Goal: Information Seeking & Learning: Learn about a topic

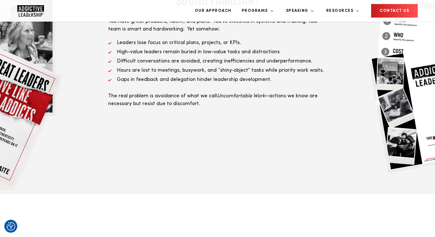
scroll to position [266, 0]
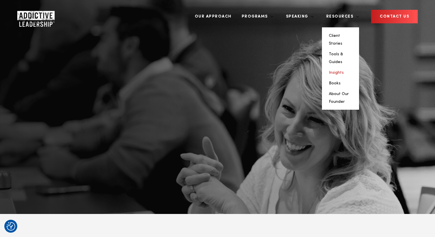
click at [344, 71] on link "Insights" at bounding box center [336, 73] width 15 height 4
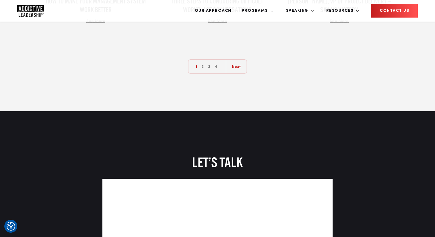
scroll to position [796, 0]
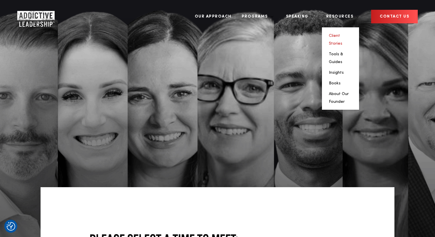
click at [342, 34] on link "Client Stories" at bounding box center [336, 40] width 14 height 12
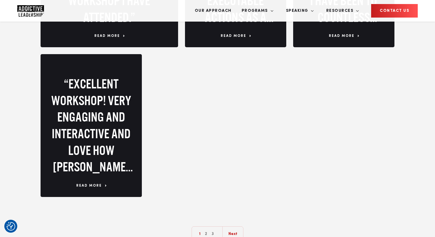
scroll to position [877, 0]
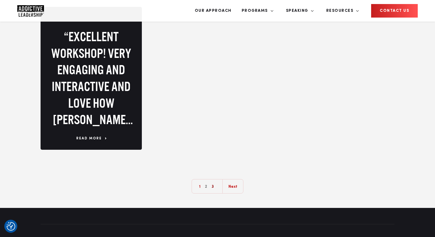
click at [214, 179] on link "3" at bounding box center [212, 186] width 5 height 14
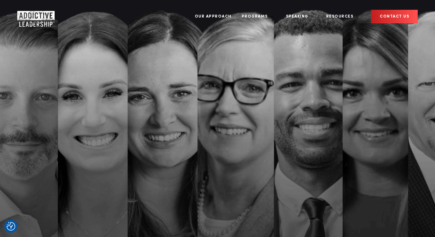
click at [35, 13] on img "Company Logo" at bounding box center [30, 17] width 27 height 12
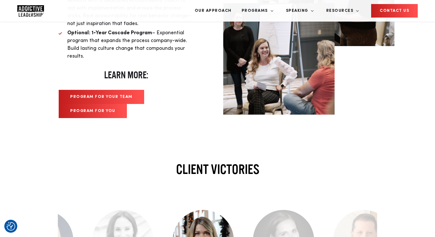
scroll to position [1509, 0]
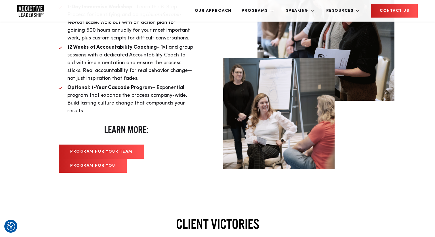
scroll to position [1458, 0]
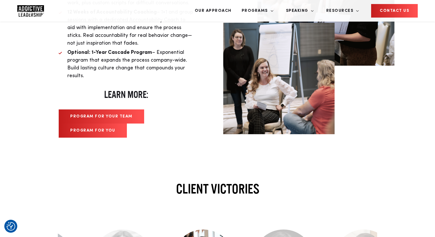
scroll to position [1493, 0]
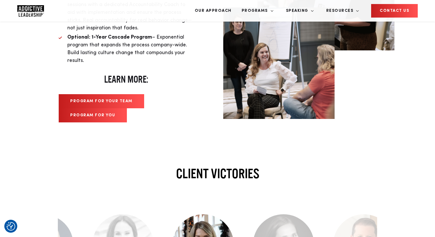
scroll to position [1510, 0]
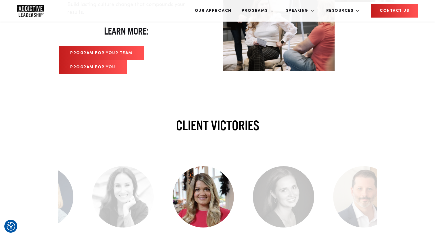
scroll to position [1559, 0]
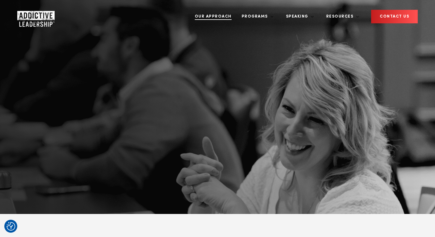
click at [236, 14] on link "Our Approach" at bounding box center [213, 17] width 45 height 22
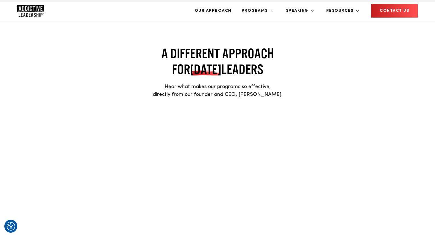
scroll to position [385, 0]
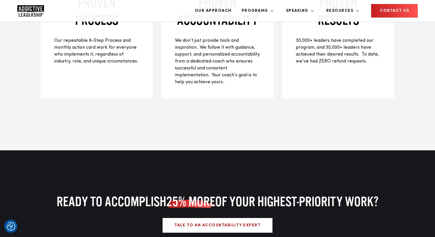
scroll to position [974, 0]
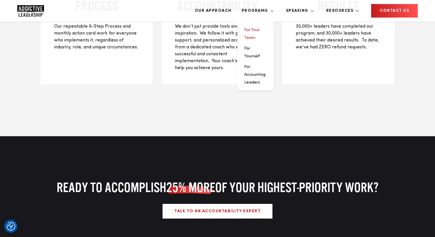
click at [260, 28] on link "For Your Team" at bounding box center [252, 34] width 16 height 12
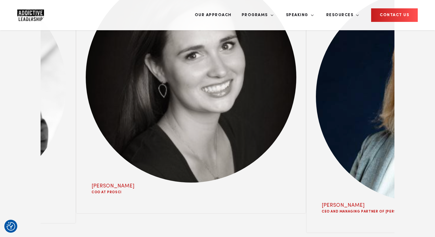
scroll to position [2294, 0]
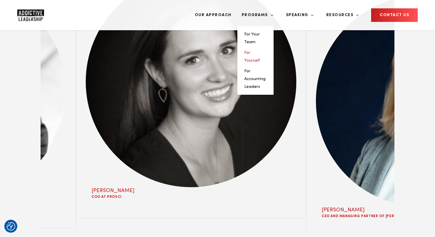
click at [260, 51] on link "For Yourself" at bounding box center [252, 57] width 16 height 12
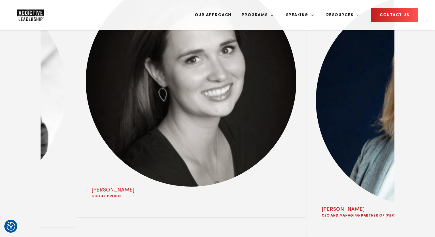
scroll to position [2294, 0]
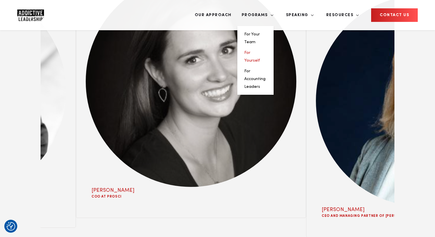
click at [260, 51] on link "For Yourself" at bounding box center [252, 57] width 16 height 12
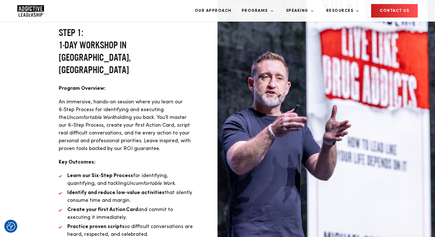
scroll to position [1407, 0]
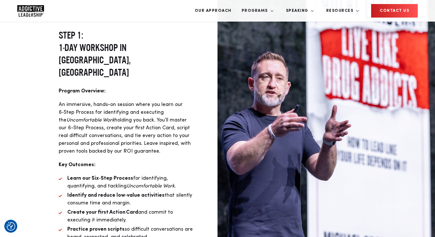
drag, startPoint x: 110, startPoint y: 102, endPoint x: 102, endPoint y: 95, distance: 11.4
copy span "underlying behaviors and emotions that hold you back"
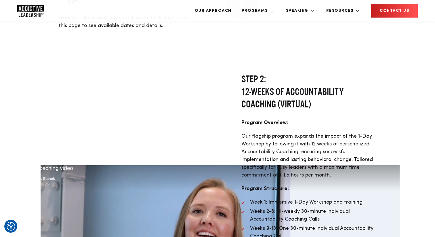
scroll to position [1679, 0]
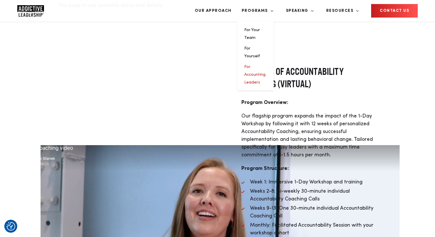
click at [266, 65] on link "For Accounting Leaders" at bounding box center [254, 75] width 21 height 20
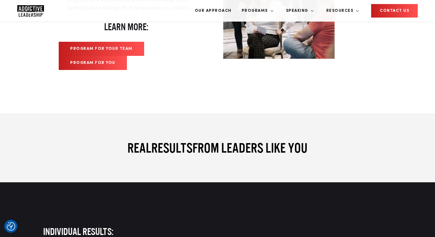
scroll to position [2071, 0]
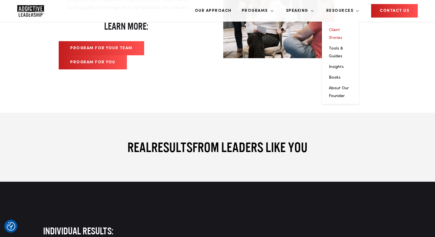
click at [342, 28] on link "Client Stories" at bounding box center [336, 34] width 14 height 12
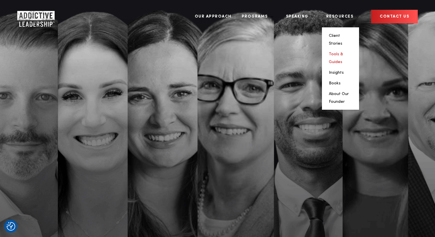
click at [343, 52] on link "Tools & Guides" at bounding box center [336, 58] width 14 height 12
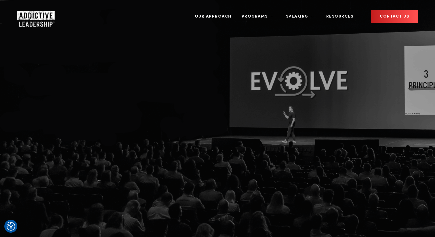
scroll to position [1, 0]
